Goal: Book appointment/travel/reservation

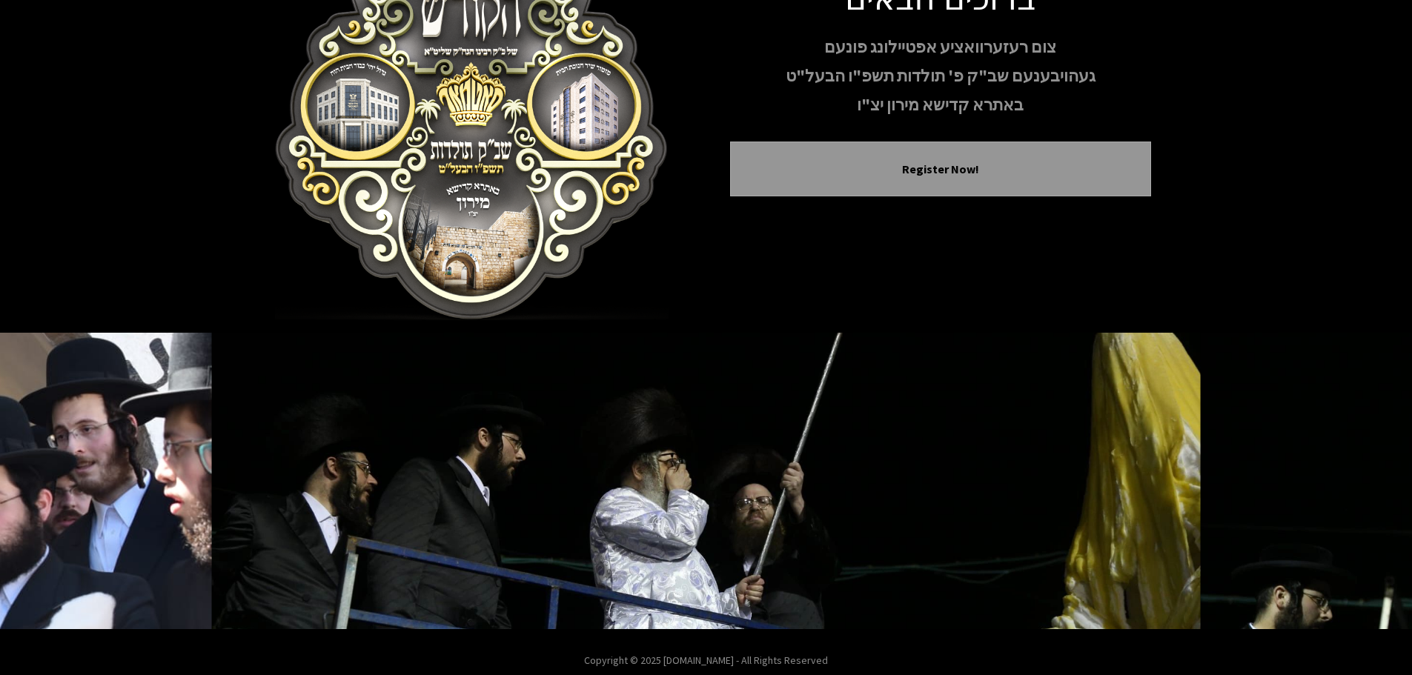
scroll to position [148, 0]
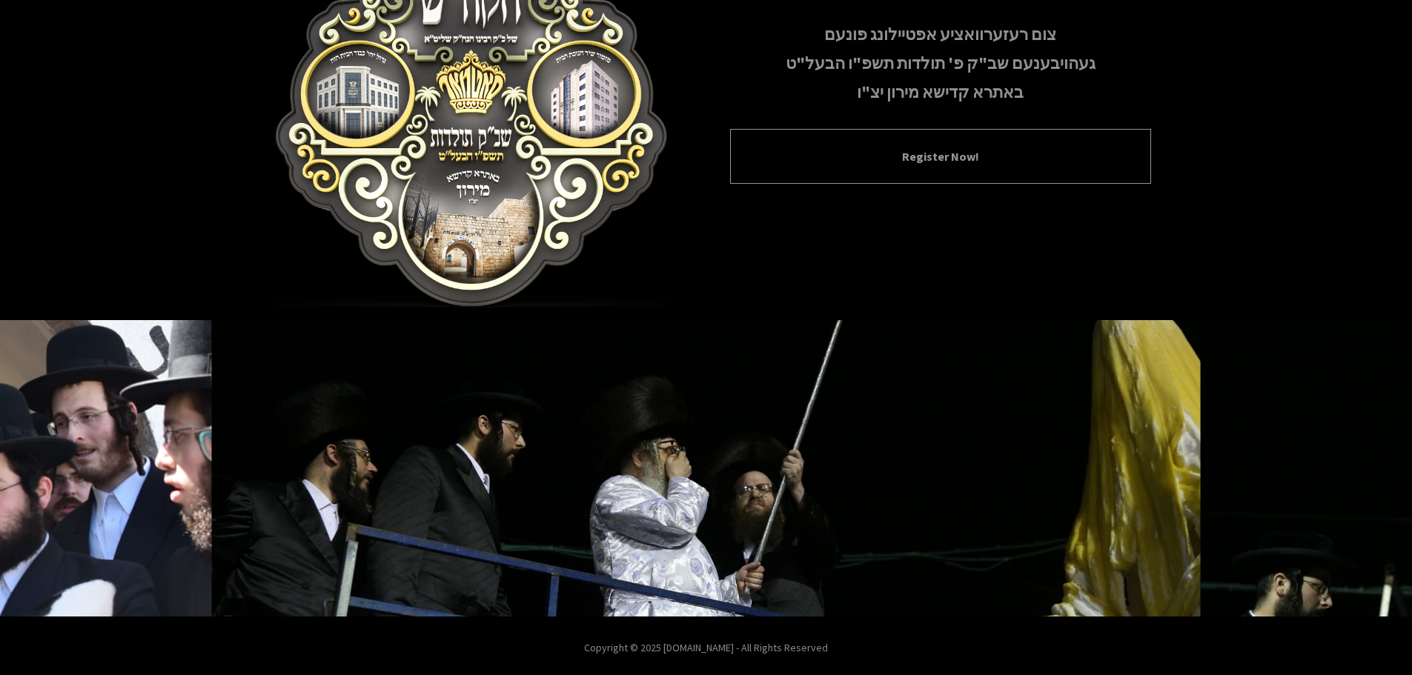
click at [910, 148] on button "Register Now!" at bounding box center [941, 157] width 384 height 18
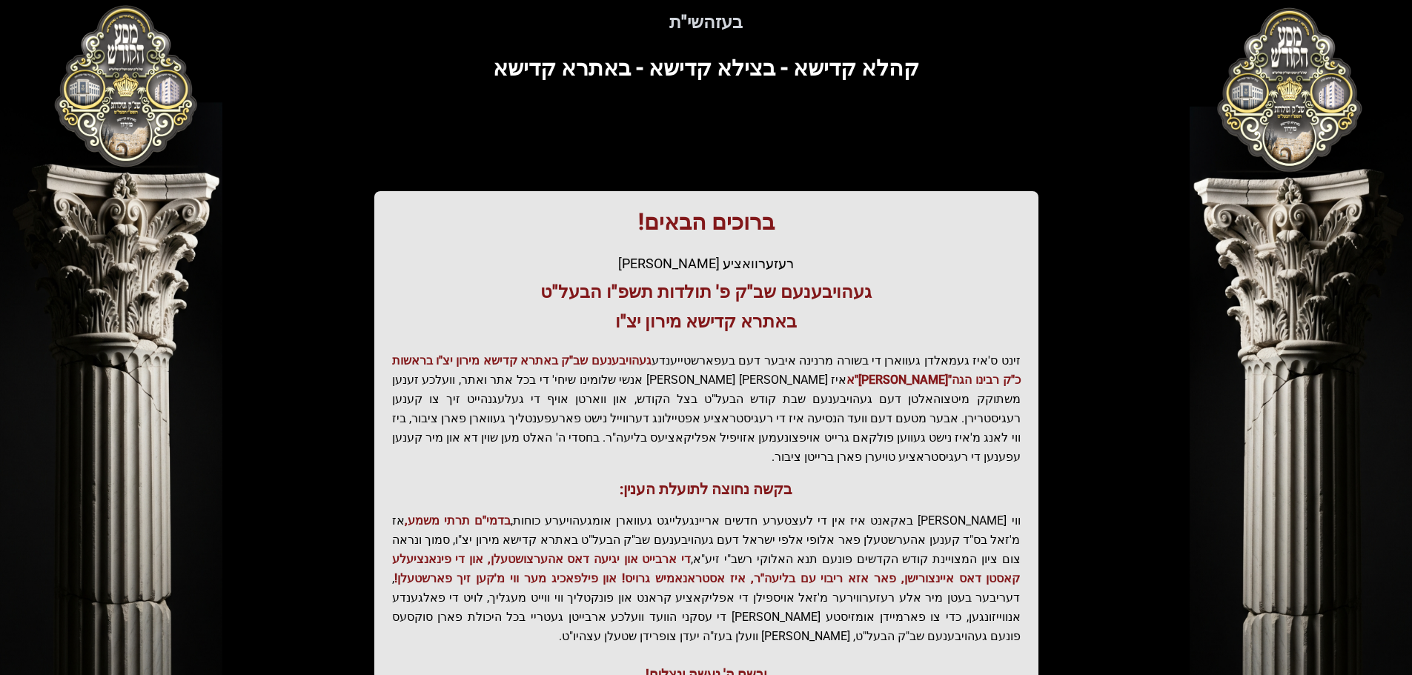
scroll to position [148, 0]
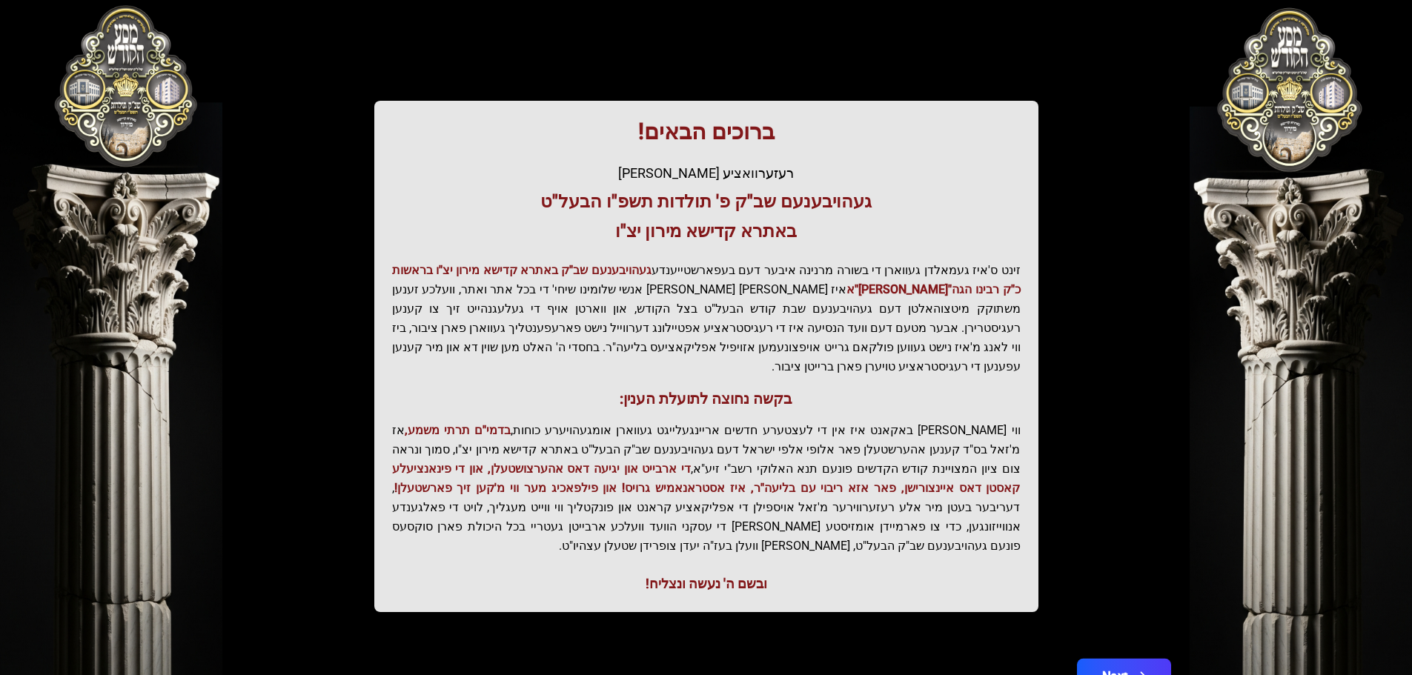
click at [1142, 659] on button "Next" at bounding box center [1123, 677] width 94 height 37
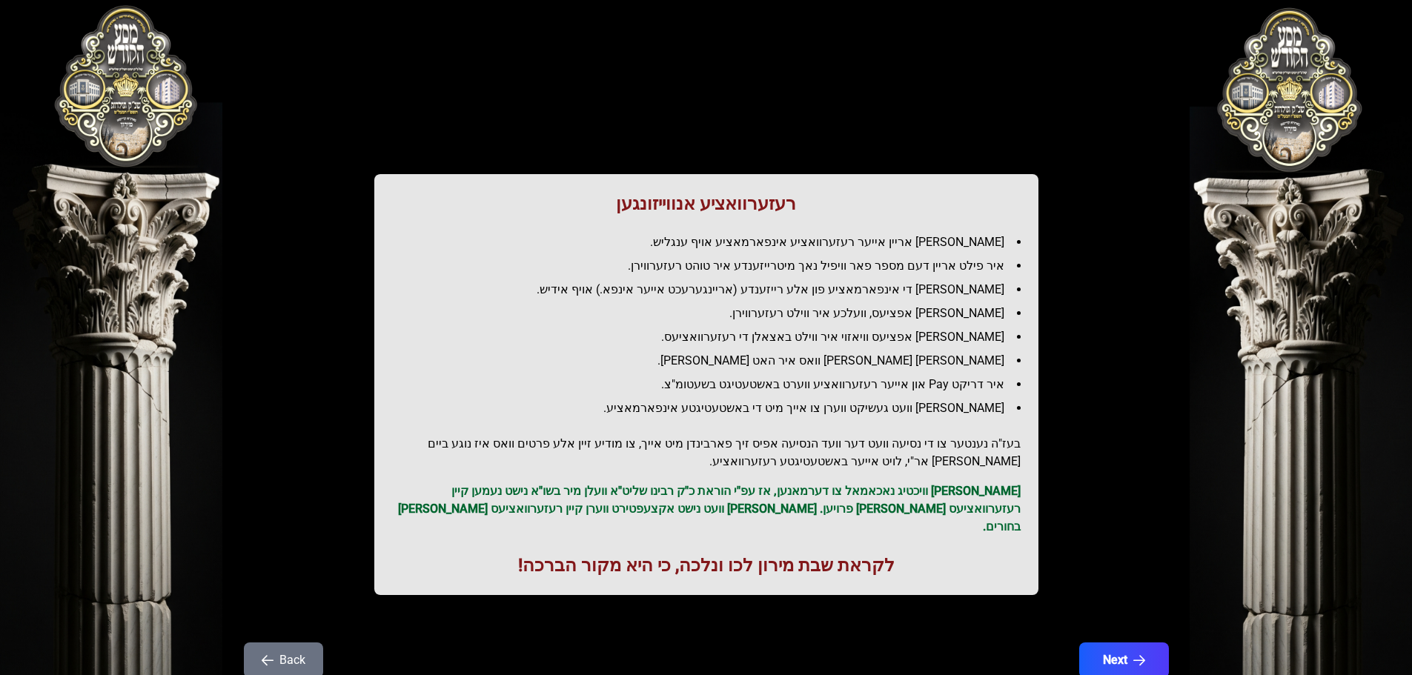
scroll to position [0, 0]
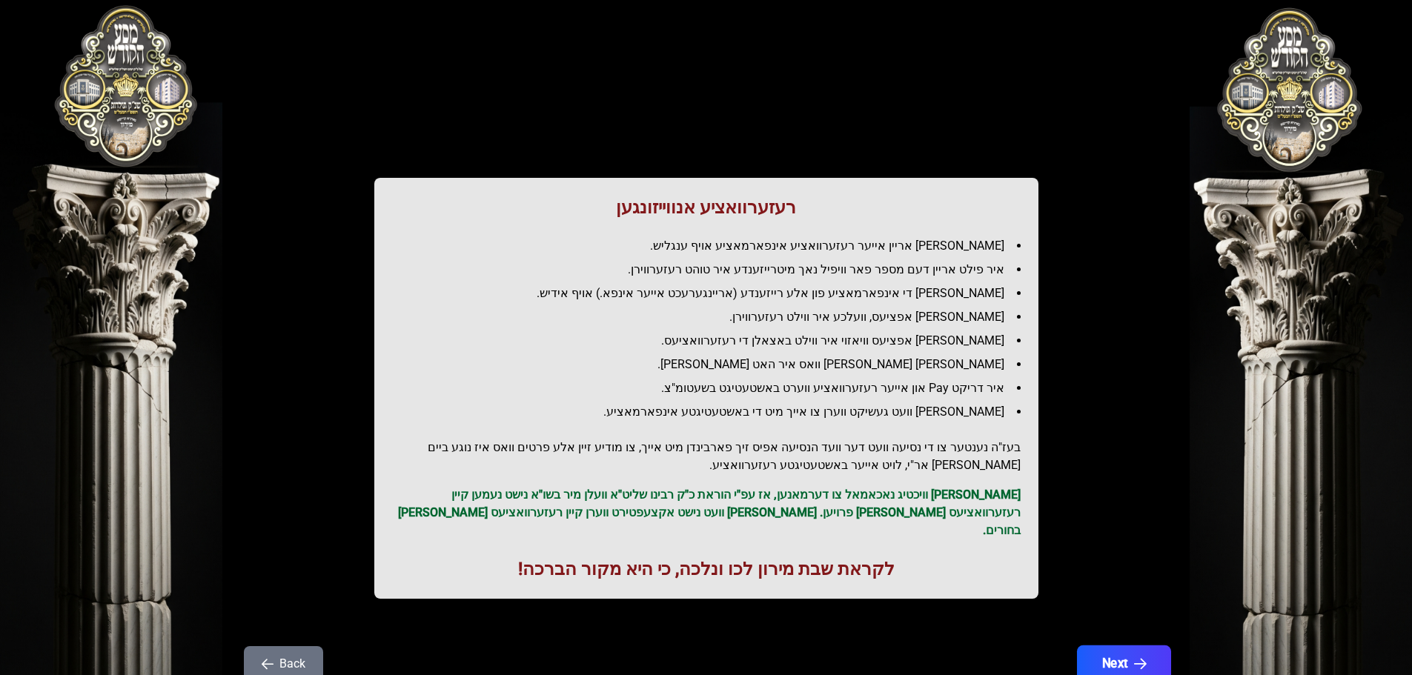
click at [1122, 651] on button "Next" at bounding box center [1123, 664] width 94 height 37
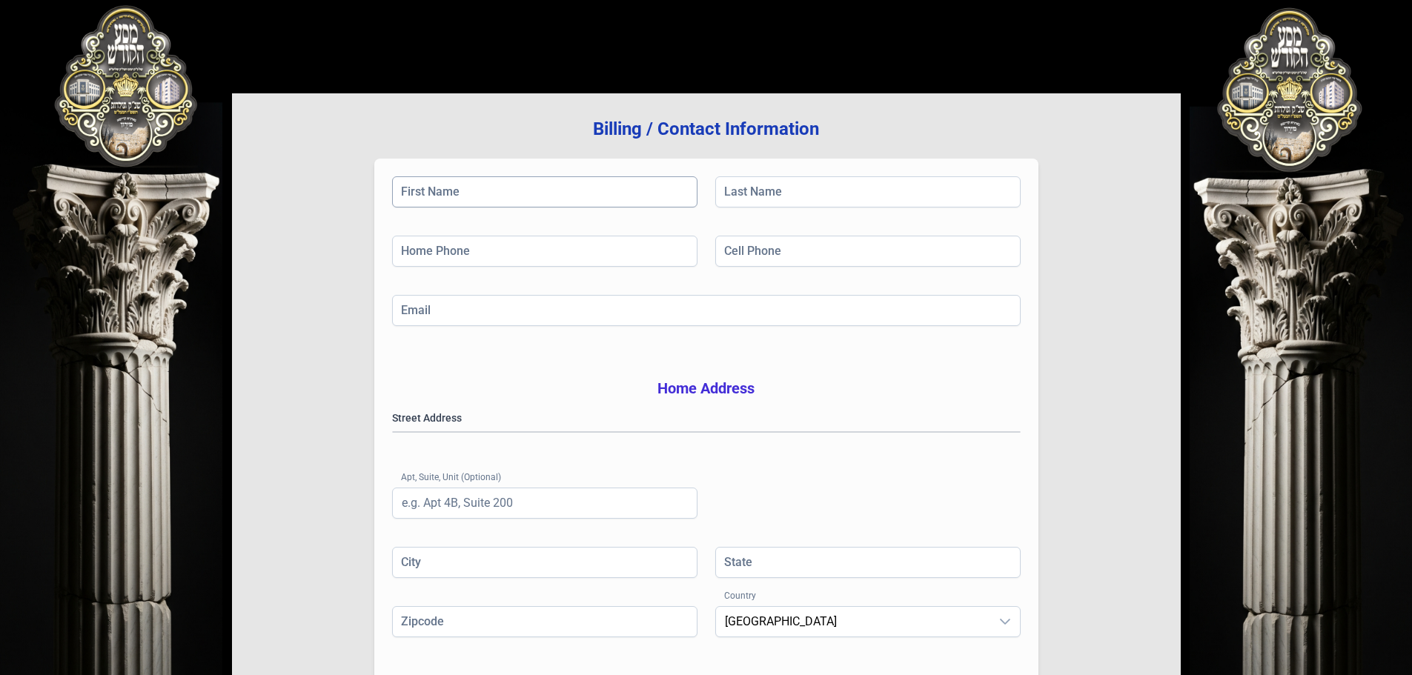
scroll to position [74, 0]
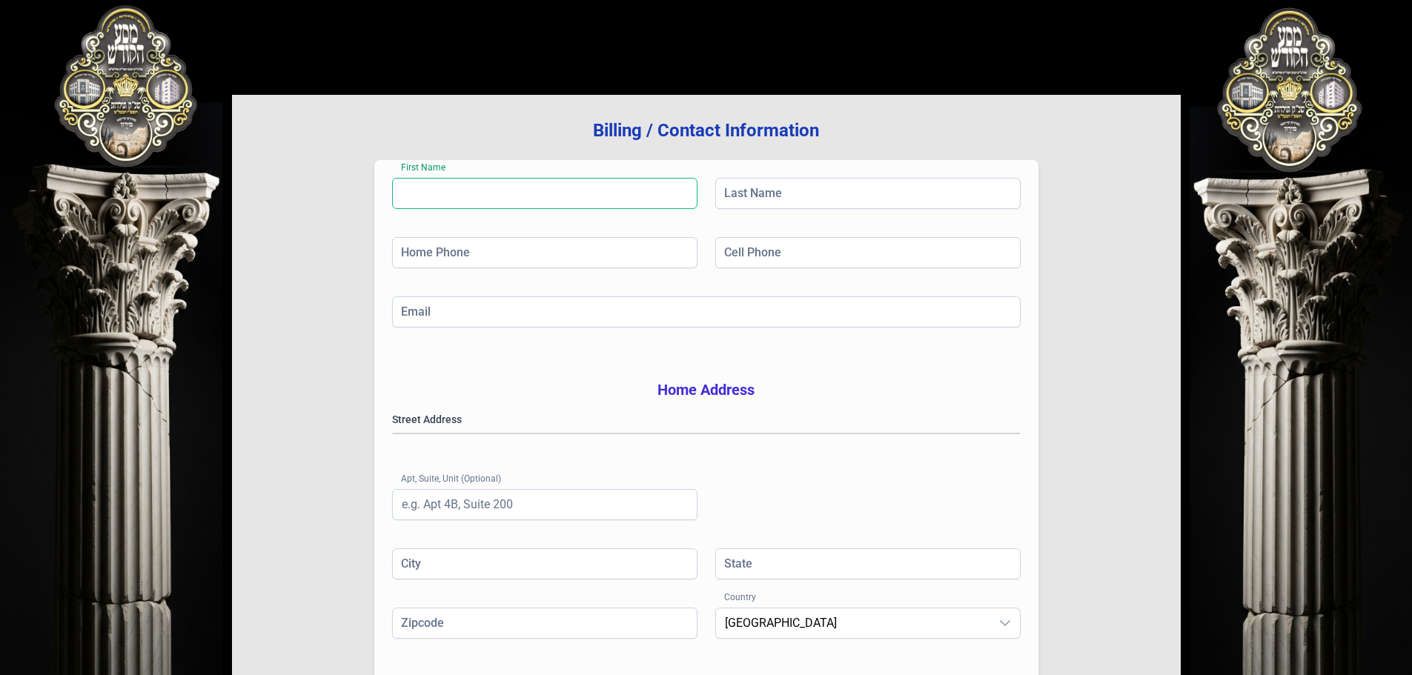
click at [441, 196] on input "First Name" at bounding box center [544, 193] width 305 height 31
type input "Yochanan"
type input "[PERSON_NAME]"
type input "[PHONE_NUMBER]"
type input "[EMAIL_ADDRESS][DOMAIN_NAME]"
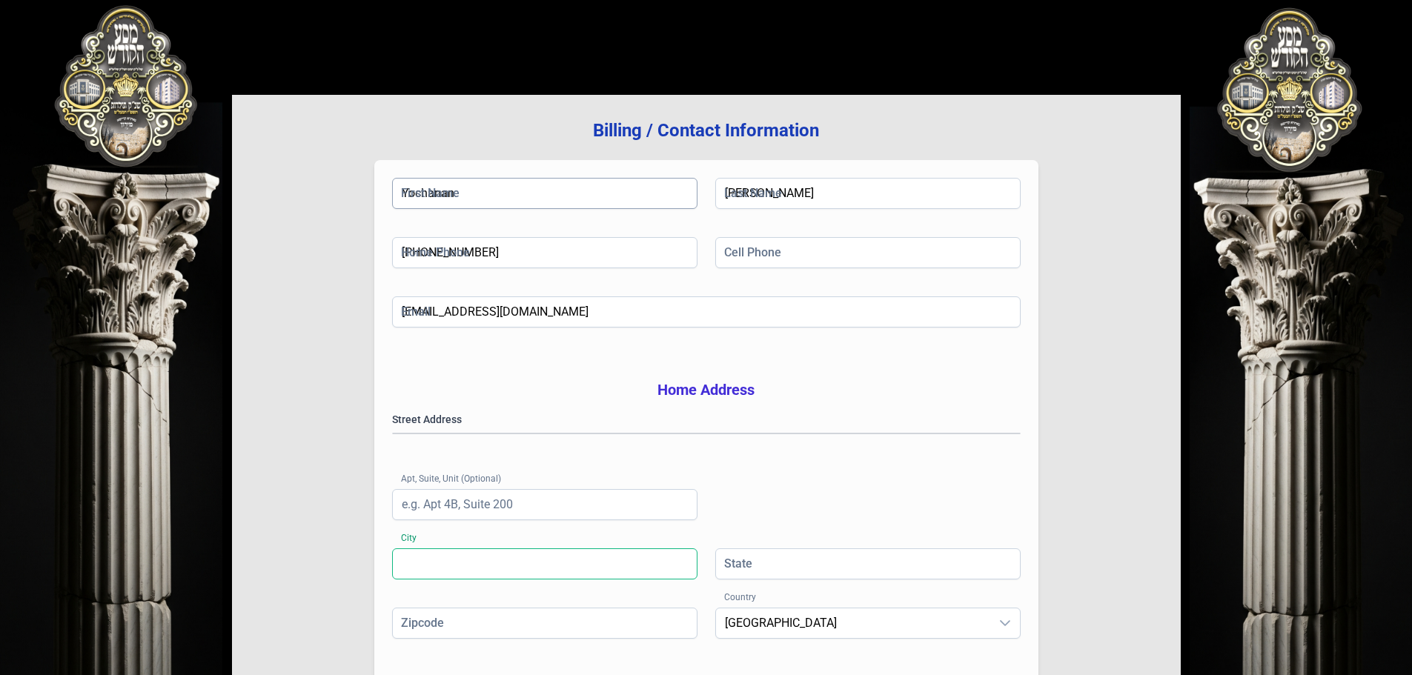
type input "Monroe"
type input "NY"
type input "10950"
drag, startPoint x: 483, startPoint y: 248, endPoint x: 385, endPoint y: 254, distance: 98.7
click at [314, 246] on div "Billing / Contact Information First Name [PERSON_NAME] Last Name [PERSON_NAME] …" at bounding box center [706, 402] width 949 height 614
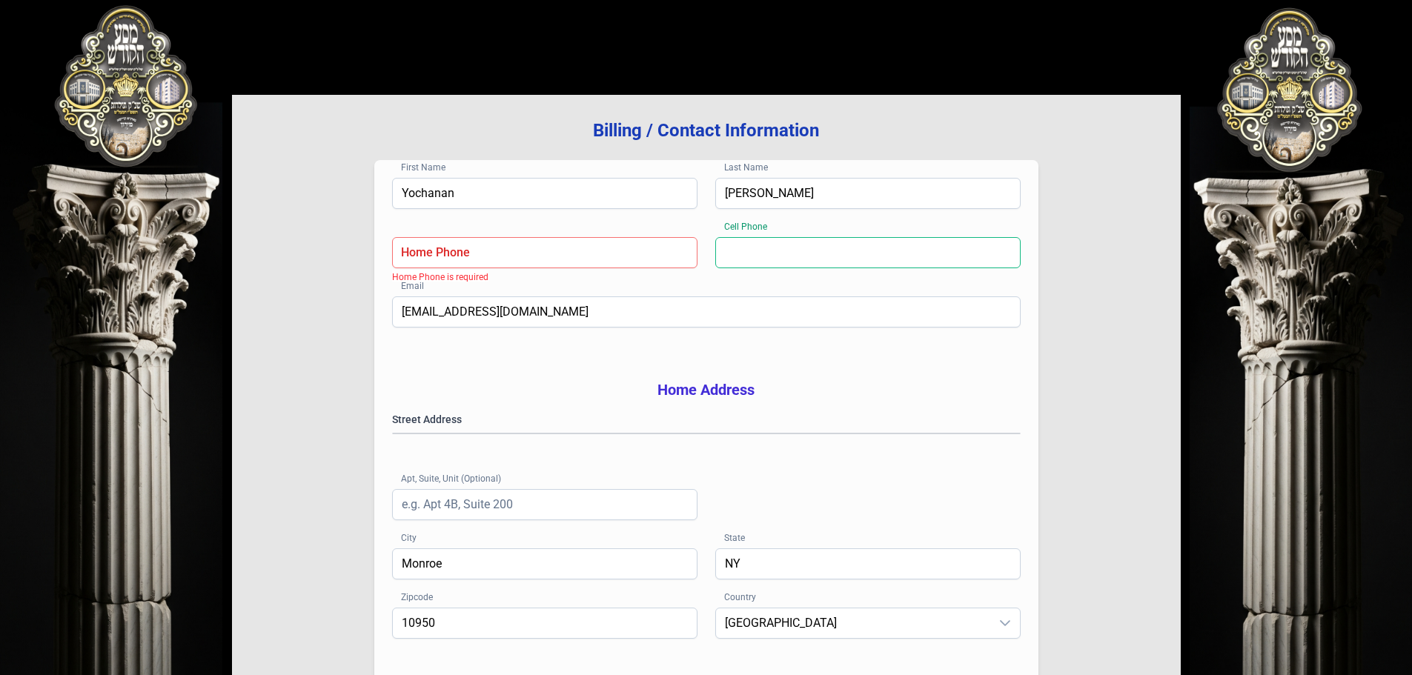
click at [804, 249] on input "Cell Phone" at bounding box center [867, 252] width 305 height 31
paste input "[PHONE_NUMBER]"
type input "[PHONE_NUMBER]"
click at [433, 257] on input "Home Phone" at bounding box center [544, 252] width 305 height 31
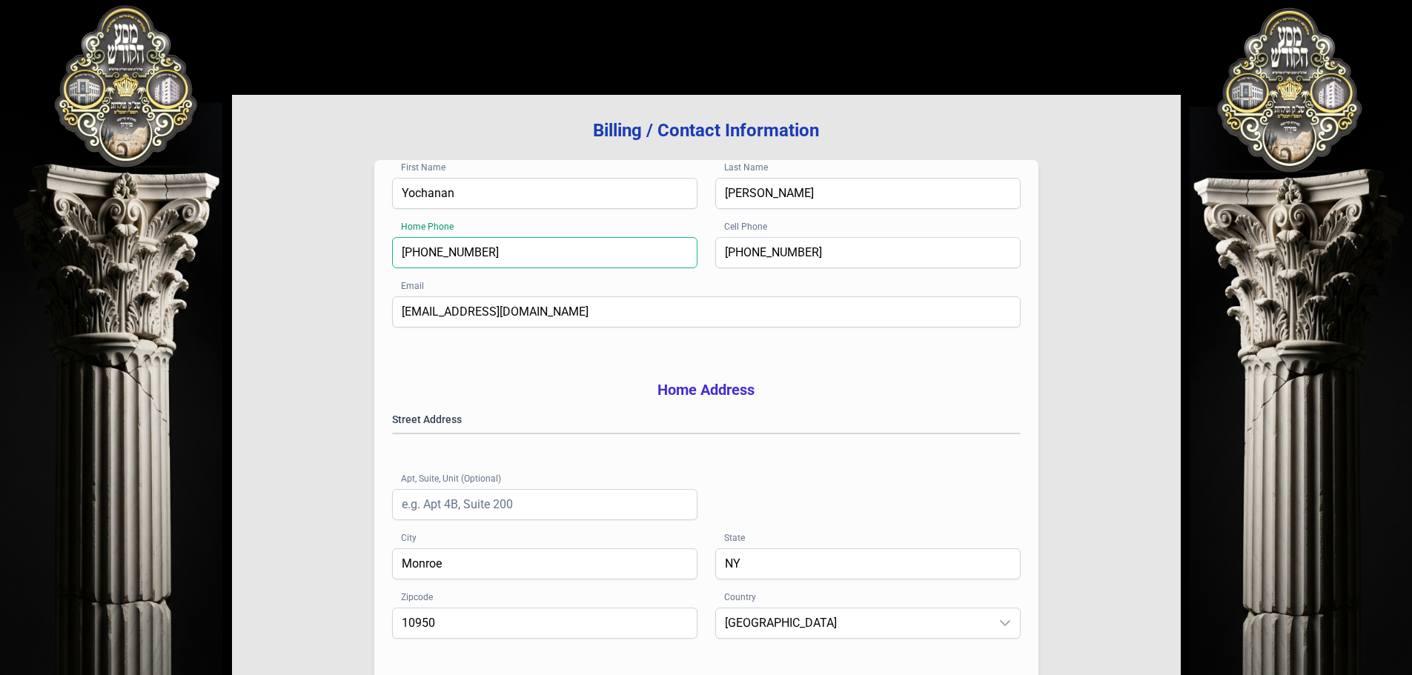
type input "[PHONE_NUMBER]"
click at [393, 434] on gmp-place-autocomplete at bounding box center [393, 434] width 0 height 0
type input "[PERSON_NAME]"
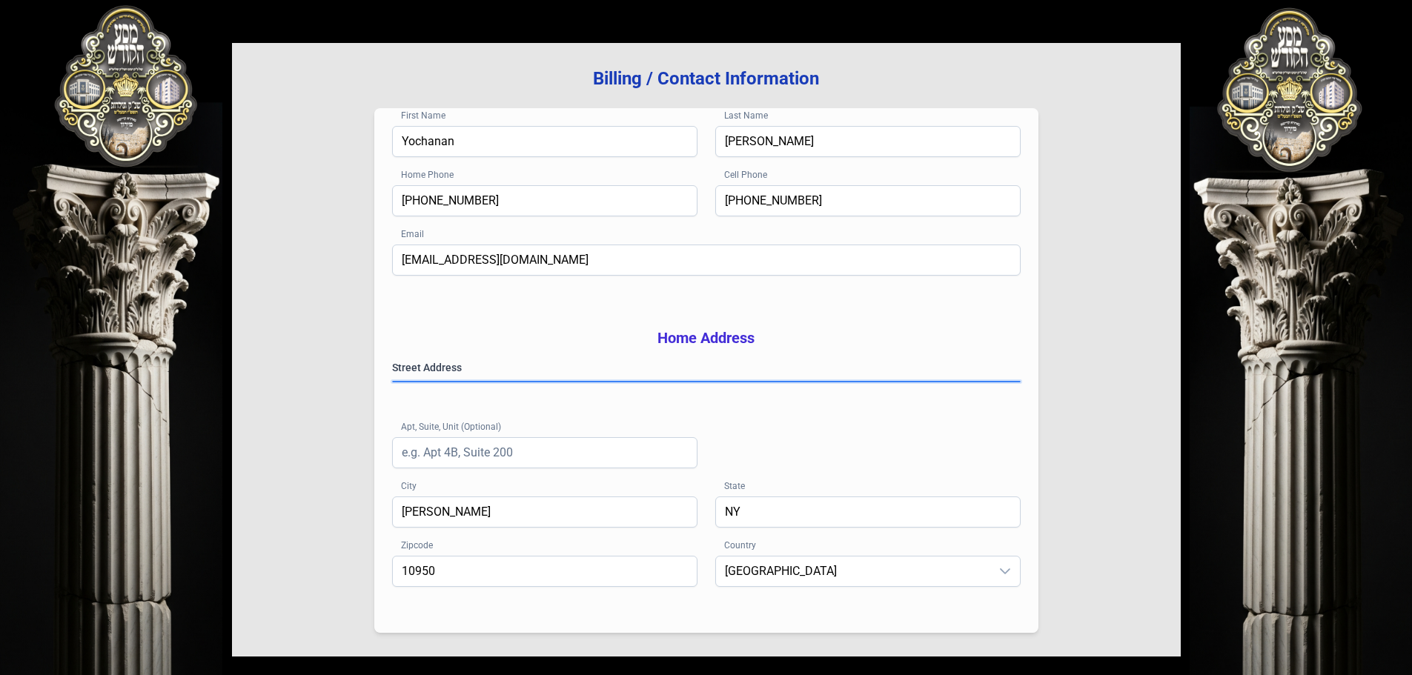
scroll to position [242, 0]
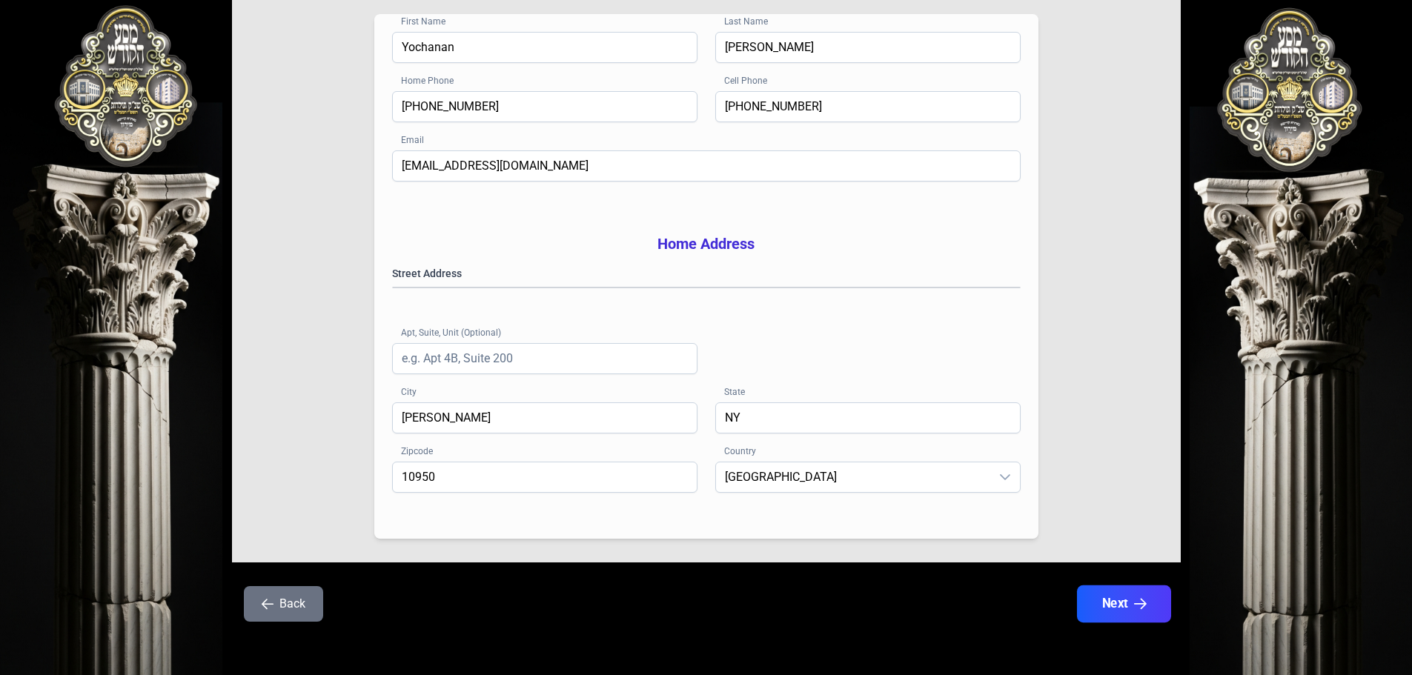
click at [1142, 598] on icon "button" at bounding box center [1140, 604] width 13 height 13
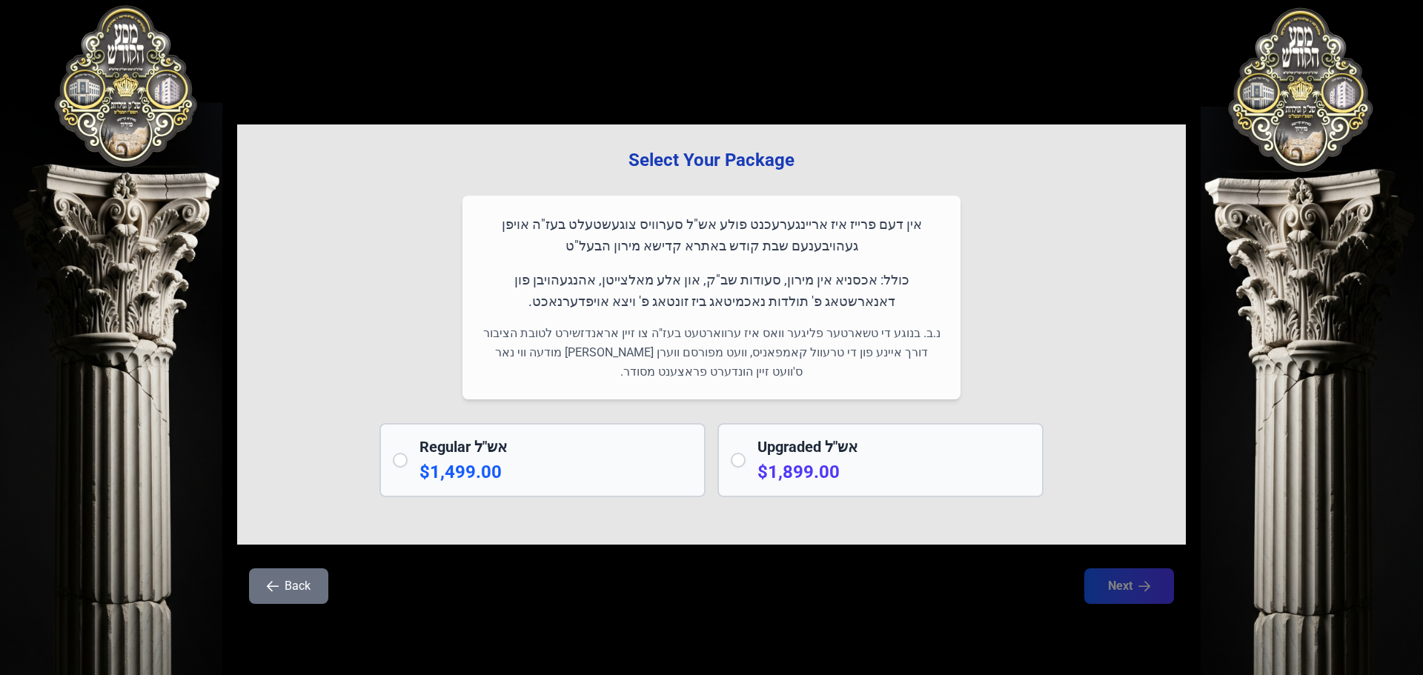
click at [735, 461] on input "radio" at bounding box center [738, 460] width 15 height 15
radio input "true"
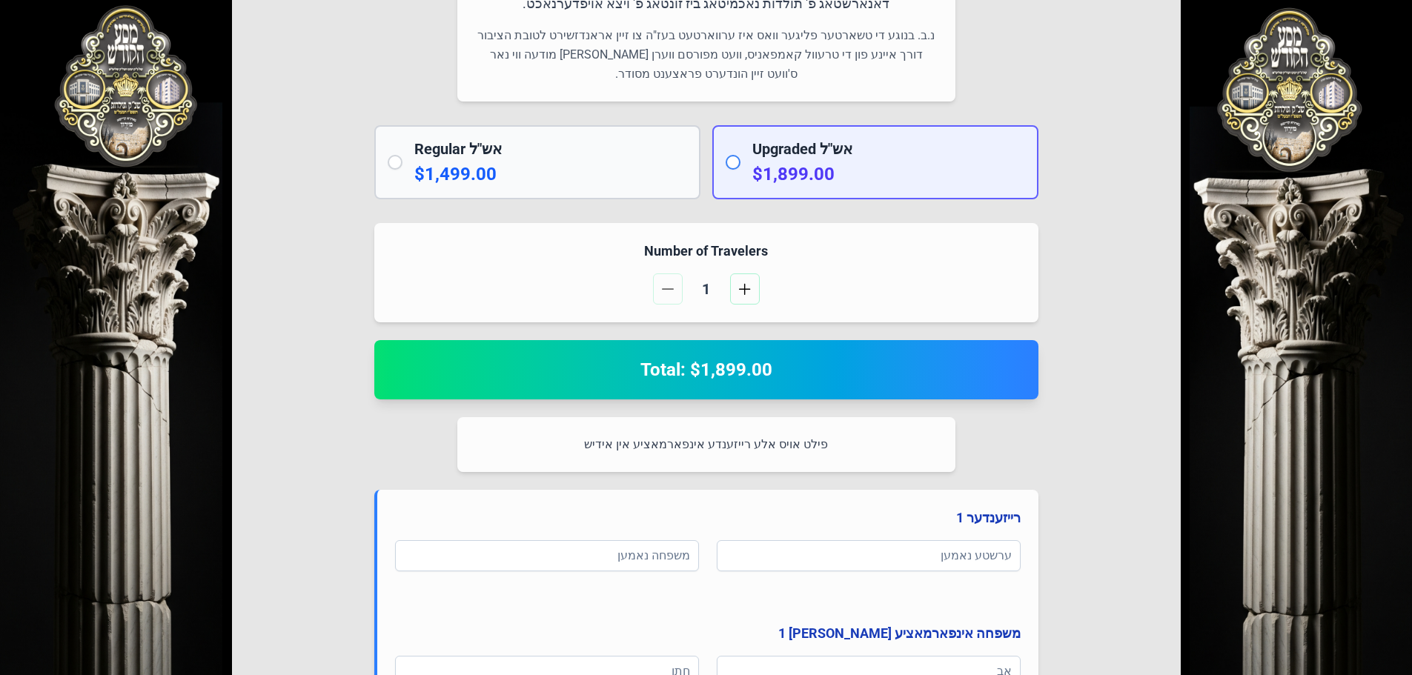
scroll to position [297, 0]
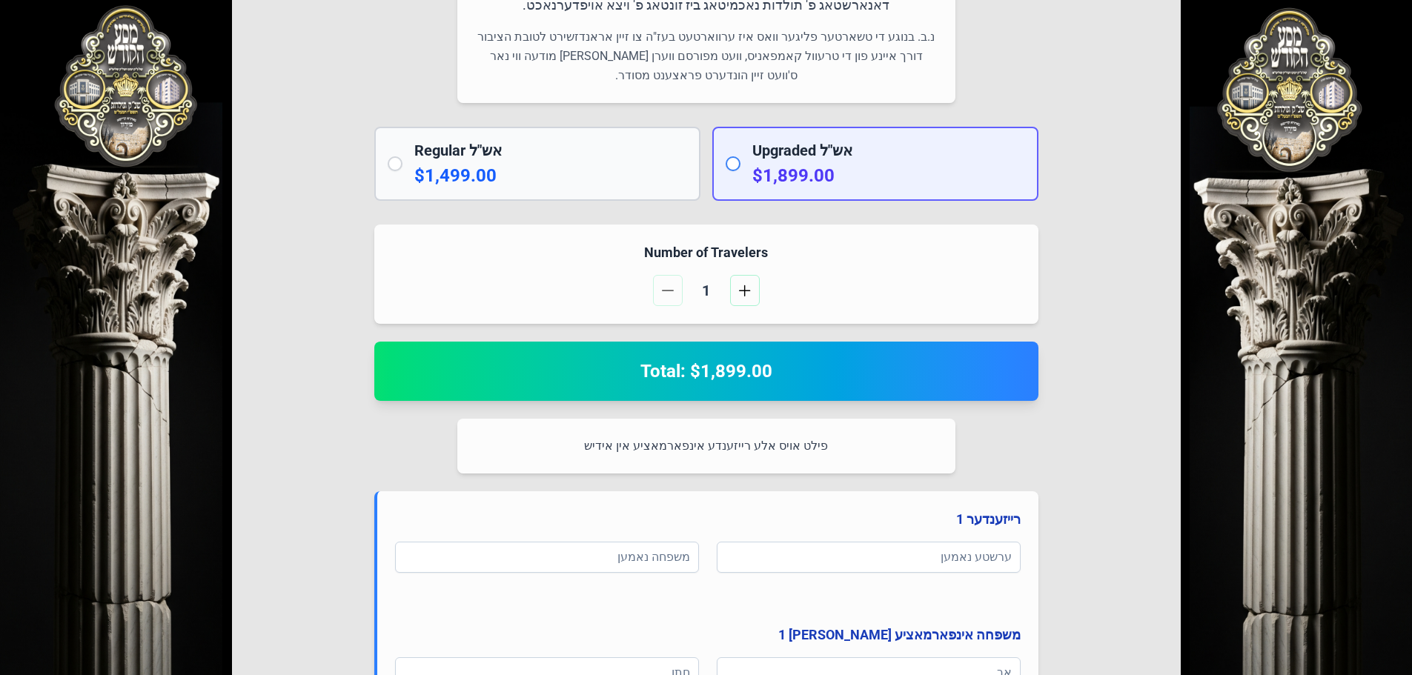
click at [730, 165] on input "radio" at bounding box center [733, 163] width 15 height 15
click at [746, 291] on span "button" at bounding box center [745, 291] width 12 height 12
click at [747, 291] on span "button" at bounding box center [745, 291] width 12 height 12
click at [666, 294] on span "button" at bounding box center [668, 291] width 12 height 12
click at [666, 293] on span "button" at bounding box center [668, 291] width 12 height 12
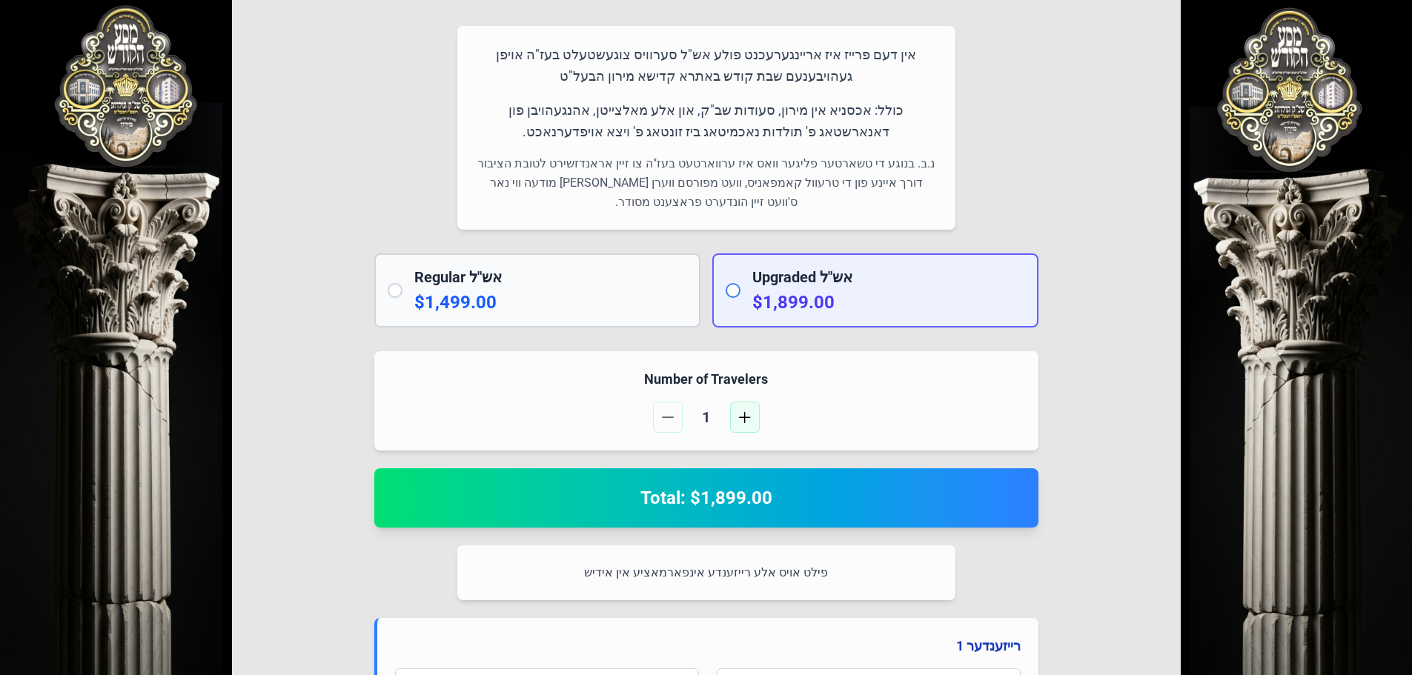
scroll to position [148, 0]
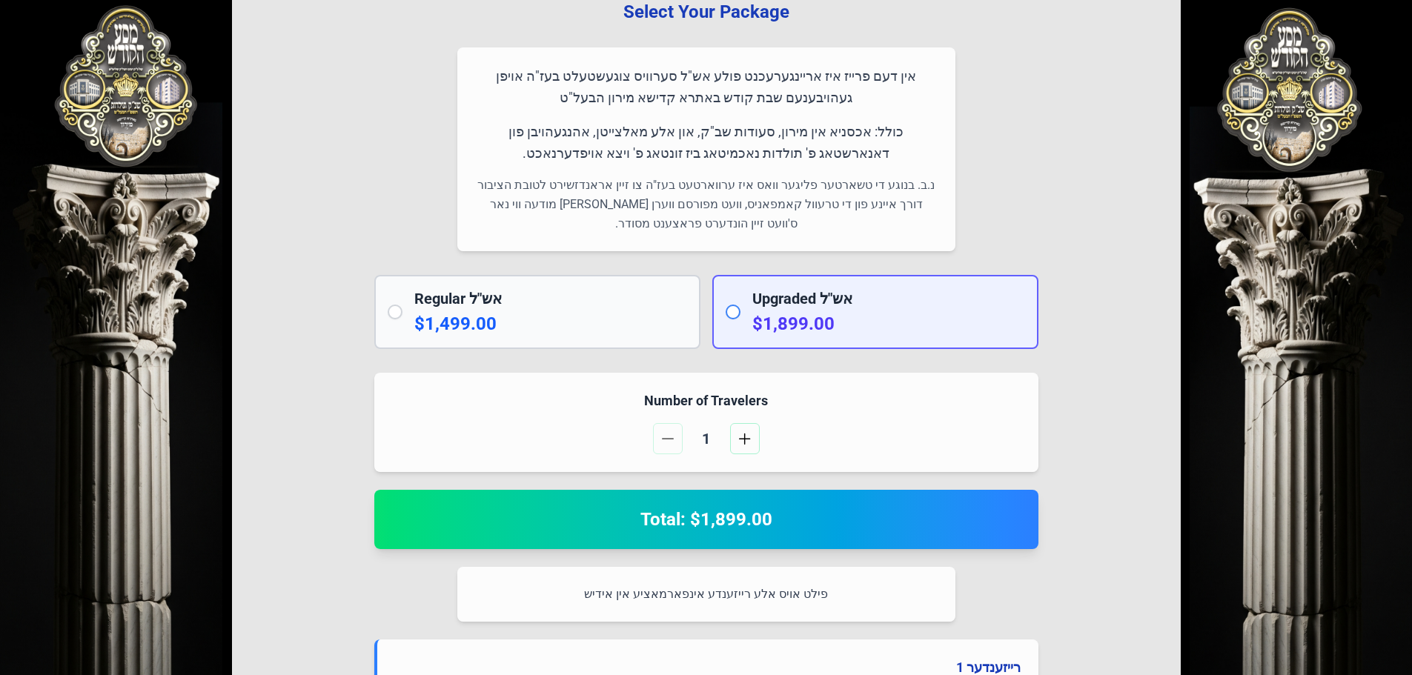
click at [749, 222] on p "נ.ב. בנוגע די טשארטער פליגער וואס איז ערווארטעט בעז"ה צו זיין אראנדזשירט לטובת …" at bounding box center [706, 205] width 463 height 58
click at [749, 228] on p "נ.ב. בנוגע די טשארטער פליגער וואס איז ערווארטעט בעז"ה צו זיין אראנדזשירט לטובת …" at bounding box center [706, 205] width 463 height 58
drag, startPoint x: 757, startPoint y: 223, endPoint x: 661, endPoint y: 219, distance: 96.4
click at [661, 219] on p "נ.ב. בנוגע די טשארטער פליגער וואס איז ערווארטעט בעז"ה צו זיין אראנדזשירט לטובת …" at bounding box center [706, 205] width 463 height 58
click at [804, 231] on p "נ.ב. בנוגע די טשארטער פליגער וואס איז ערווארטעט בעז"ה צו זיין אראנדזשירט לטובת …" at bounding box center [706, 205] width 463 height 58
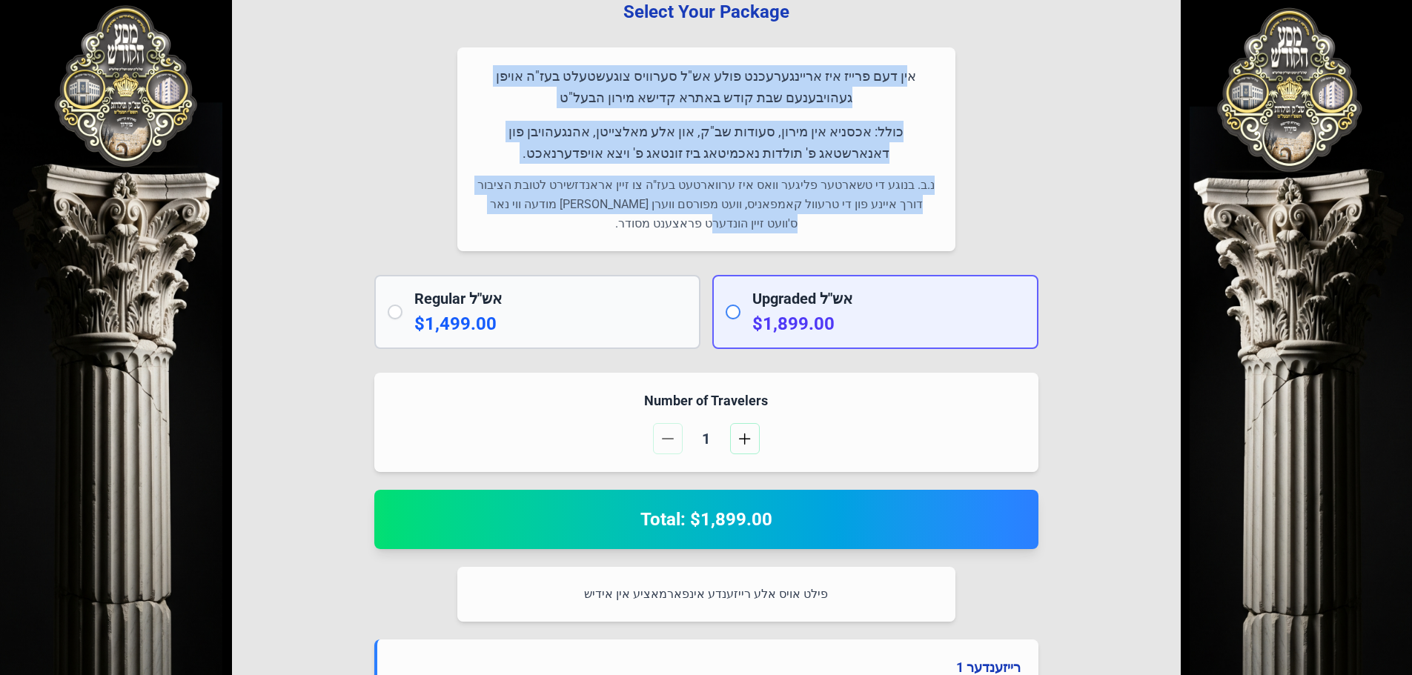
drag, startPoint x: 741, startPoint y: 225, endPoint x: 940, endPoint y: 77, distance: 248.5
click at [940, 77] on div "אין דעם פרייז איז אריינגערעכנט פולע אש"ל סערוויס צוגעשטעלט בעז"ה אויפן געהויבענ…" at bounding box center [706, 149] width 498 height 204
click at [881, 105] on p "אין דעם פרייז איז אריינגערעכנט פולע אש"ל סערוויס צוגעשטעלט בעז"ה אויפן געהויבענ…" at bounding box center [706, 87] width 463 height 44
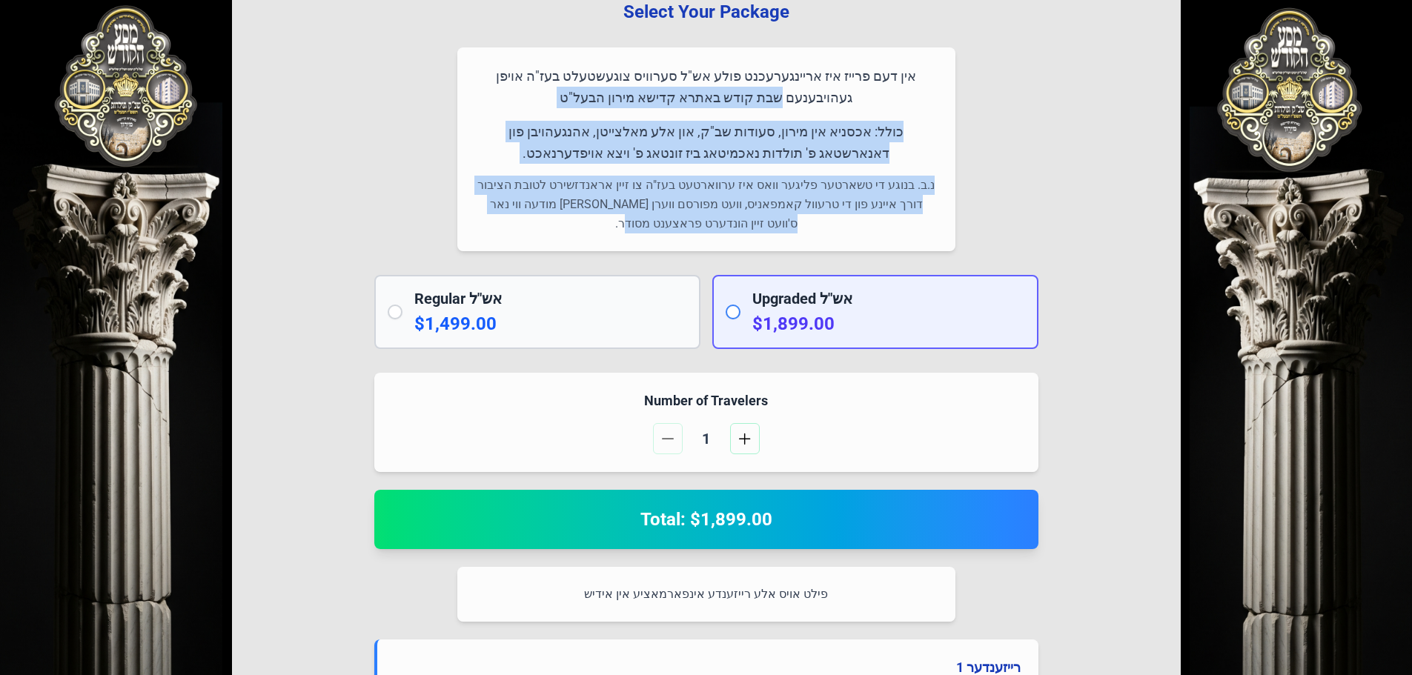
drag, startPoint x: 481, startPoint y: 74, endPoint x: 656, endPoint y: 225, distance: 231.3
click at [656, 225] on div "אין דעם פרייז איז אריינגערעכנט פולע אש"ל סערוויס צוגעשטעלט בעז"ה אויפן געהויבענ…" at bounding box center [706, 149] width 498 height 204
click at [656, 225] on p "נ.ב. בנוגע די טשארטער פליגער וואס איז ערווארטעט בעז"ה צו זיין אראנדזשירט לטובת …" at bounding box center [706, 205] width 463 height 58
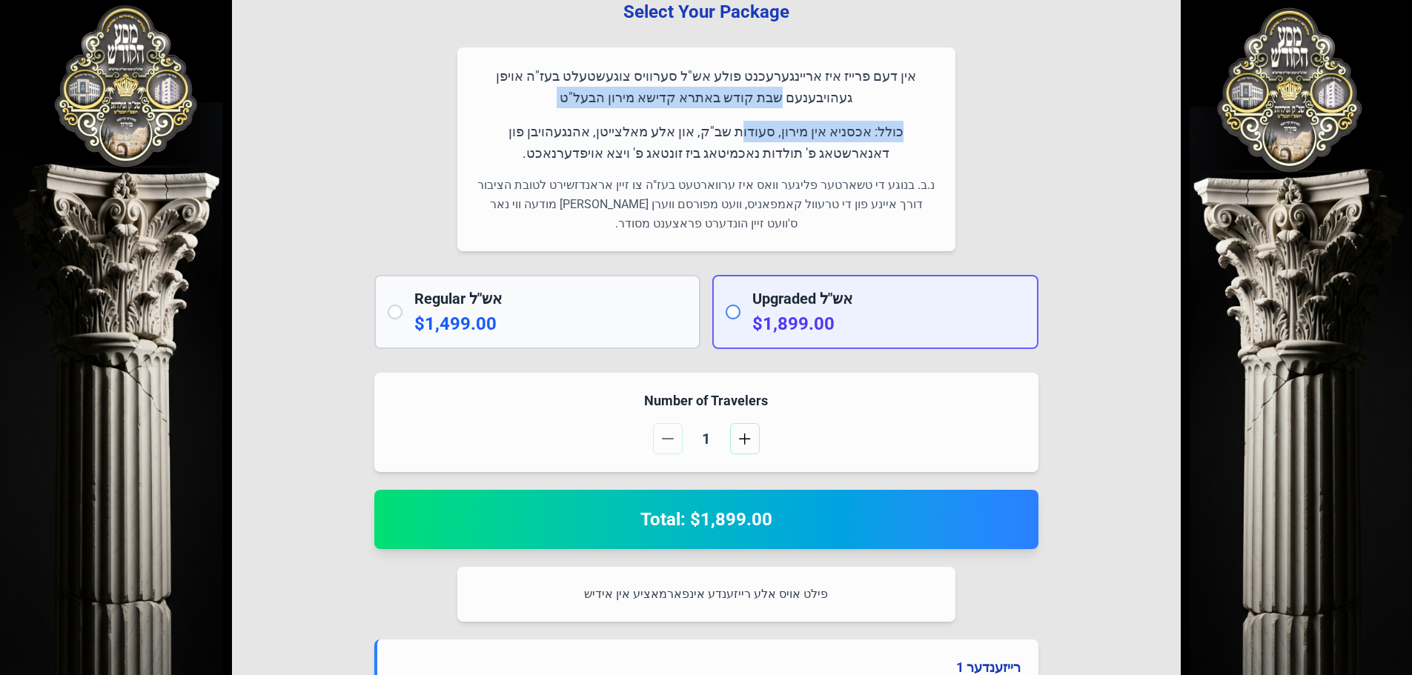
drag, startPoint x: 483, startPoint y: 76, endPoint x: 782, endPoint y: 156, distance: 309.1
click at [784, 139] on div "אין דעם פרייז איז אריינגערעכנט פולע אש"ל סערוויס צוגעשטעלט בעז"ה אויפן געהויבענ…" at bounding box center [706, 149] width 498 height 204
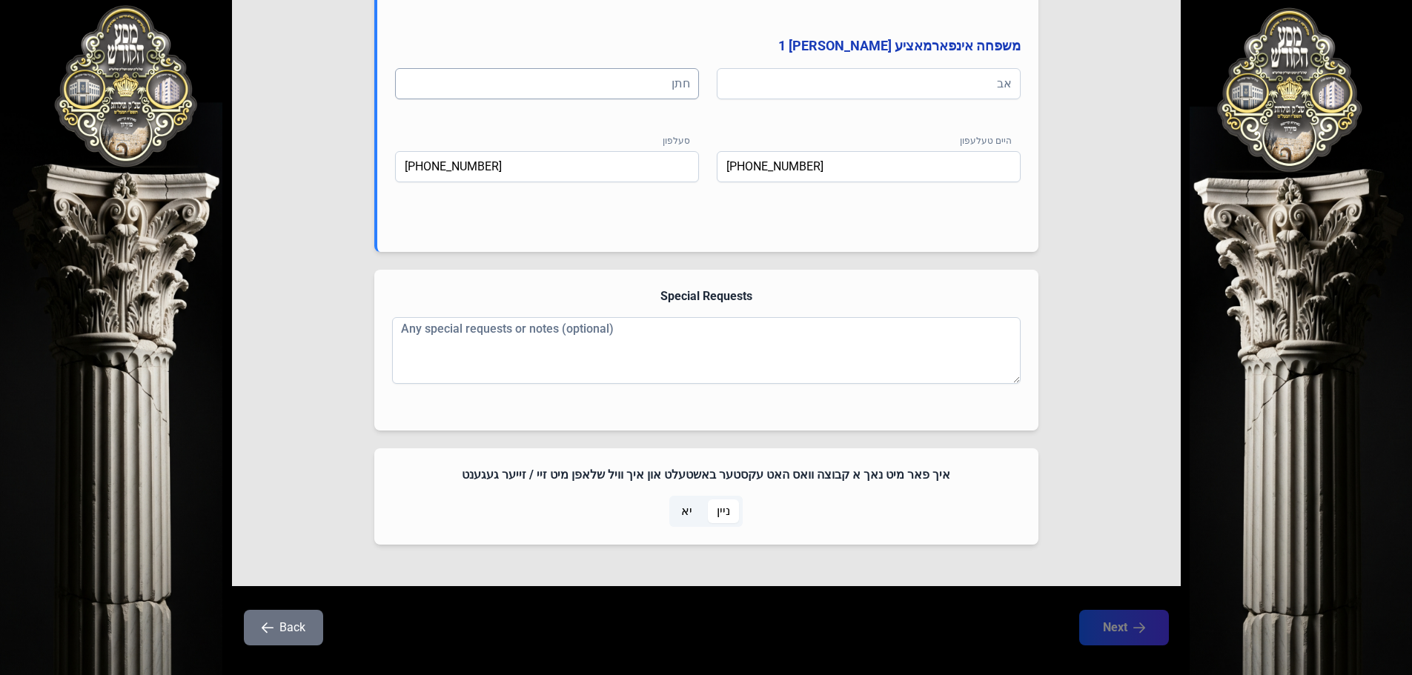
scroll to position [910, 0]
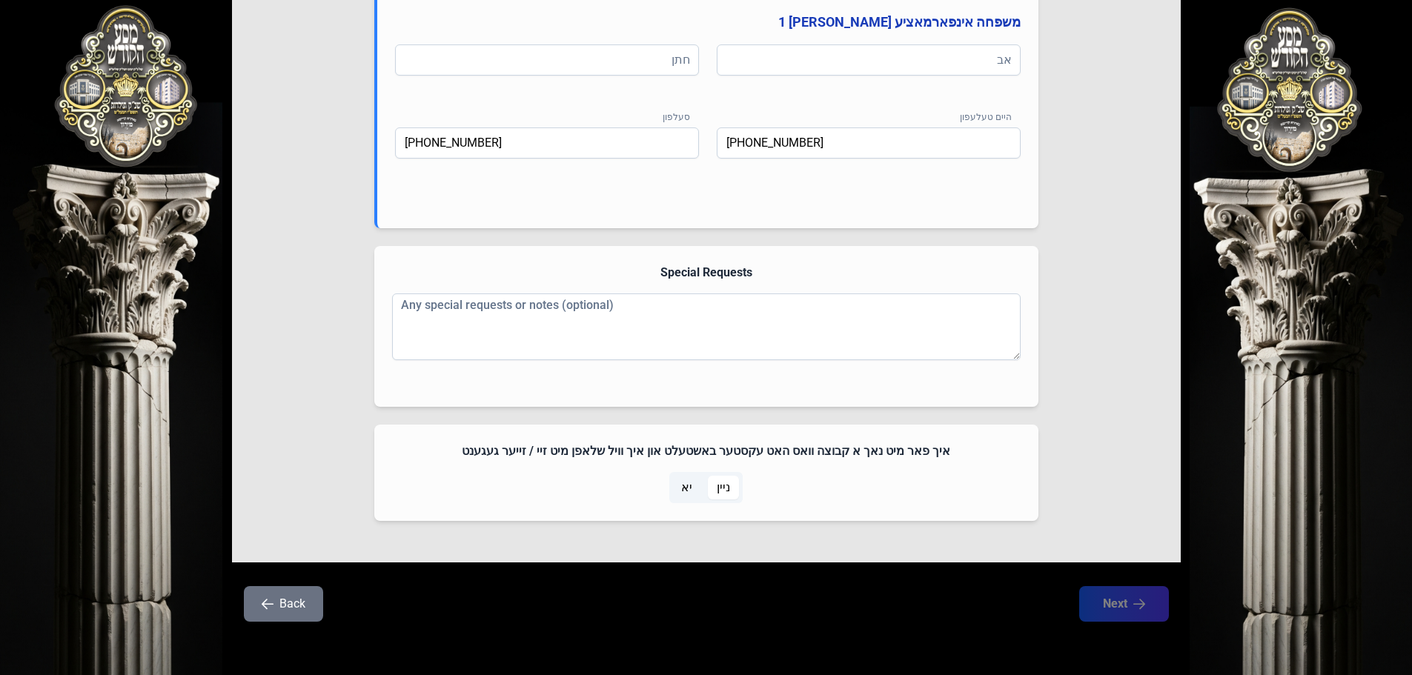
click at [281, 606] on button "Back" at bounding box center [283, 604] width 79 height 36
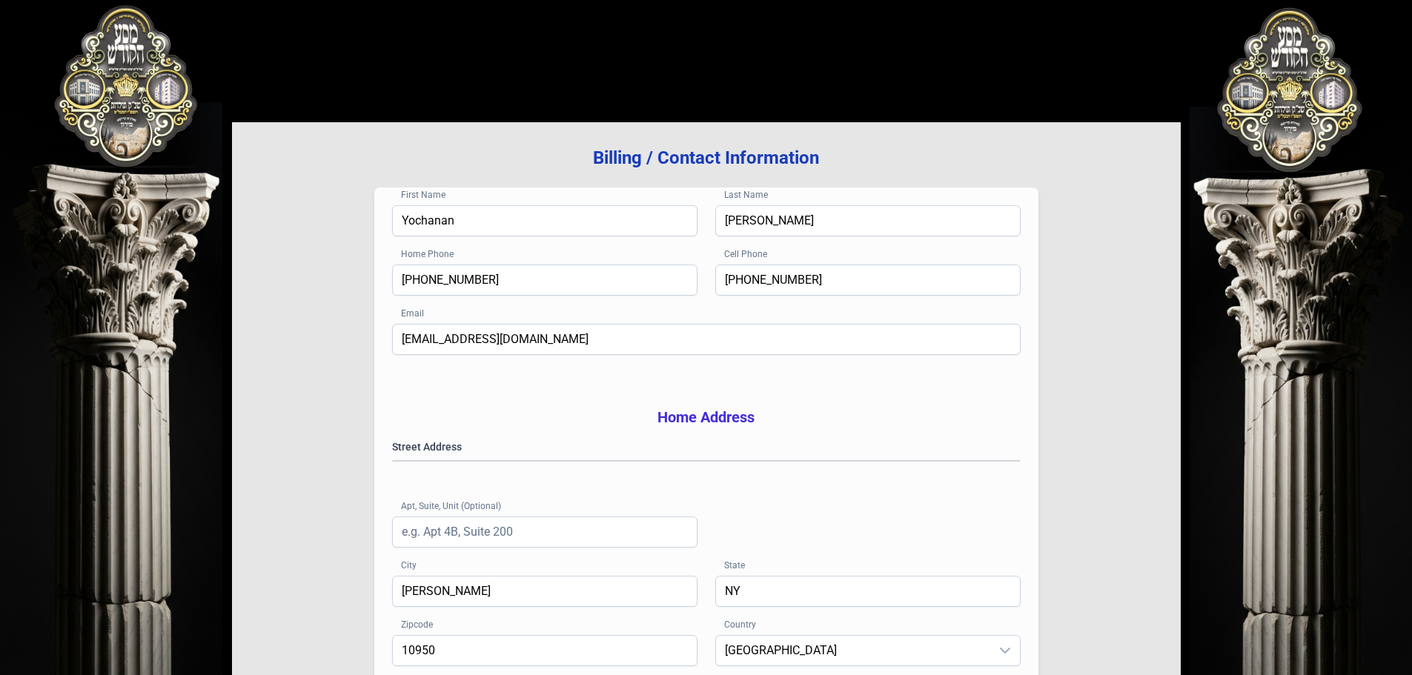
scroll to position [0, 0]
